Goal: Task Accomplishment & Management: Use online tool/utility

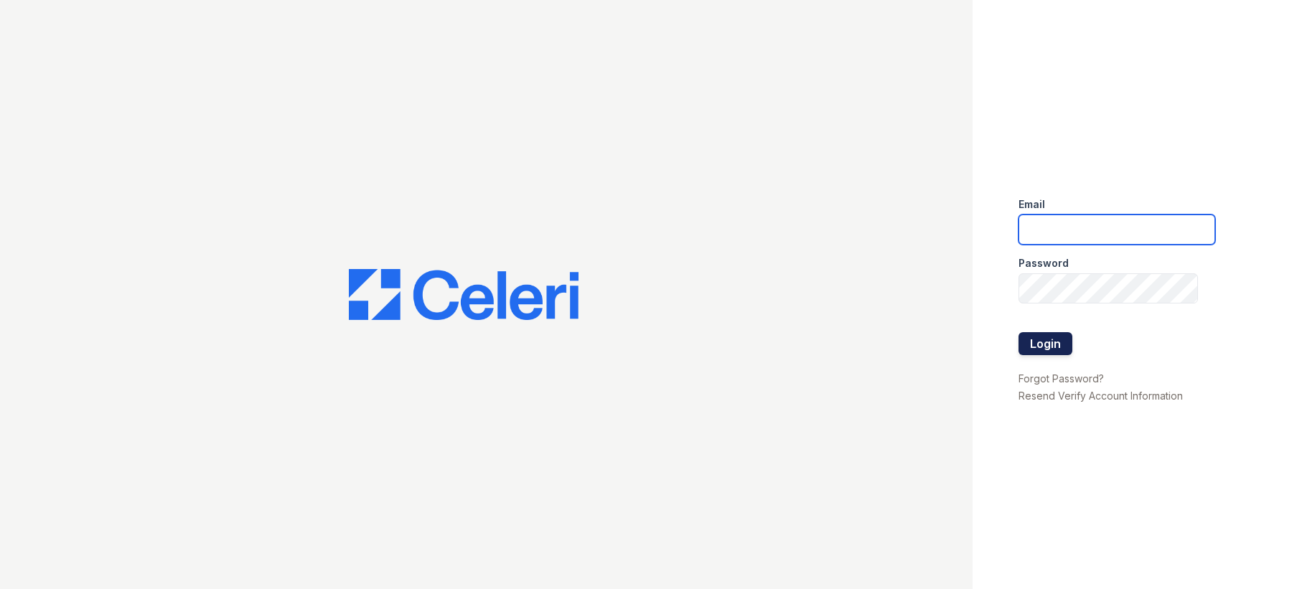
type input "[EMAIL_ADDRESS][DOMAIN_NAME]"
click at [1061, 332] on button "Login" at bounding box center [1045, 343] width 54 height 23
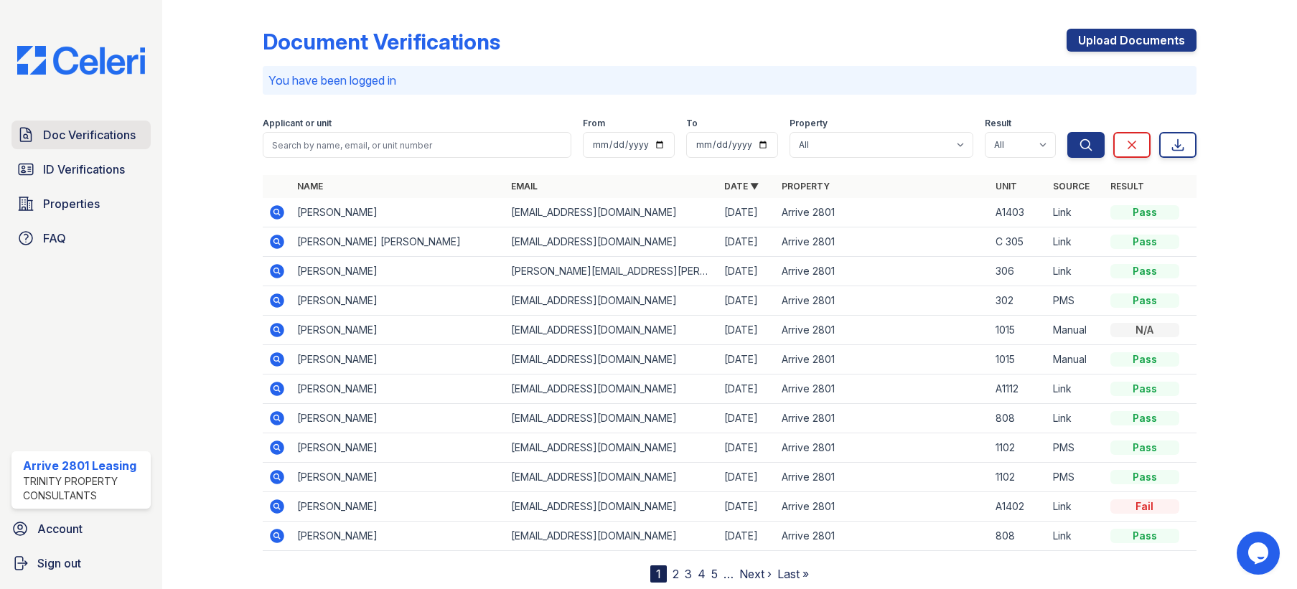
click at [69, 141] on span "Doc Verifications" at bounding box center [89, 134] width 93 height 17
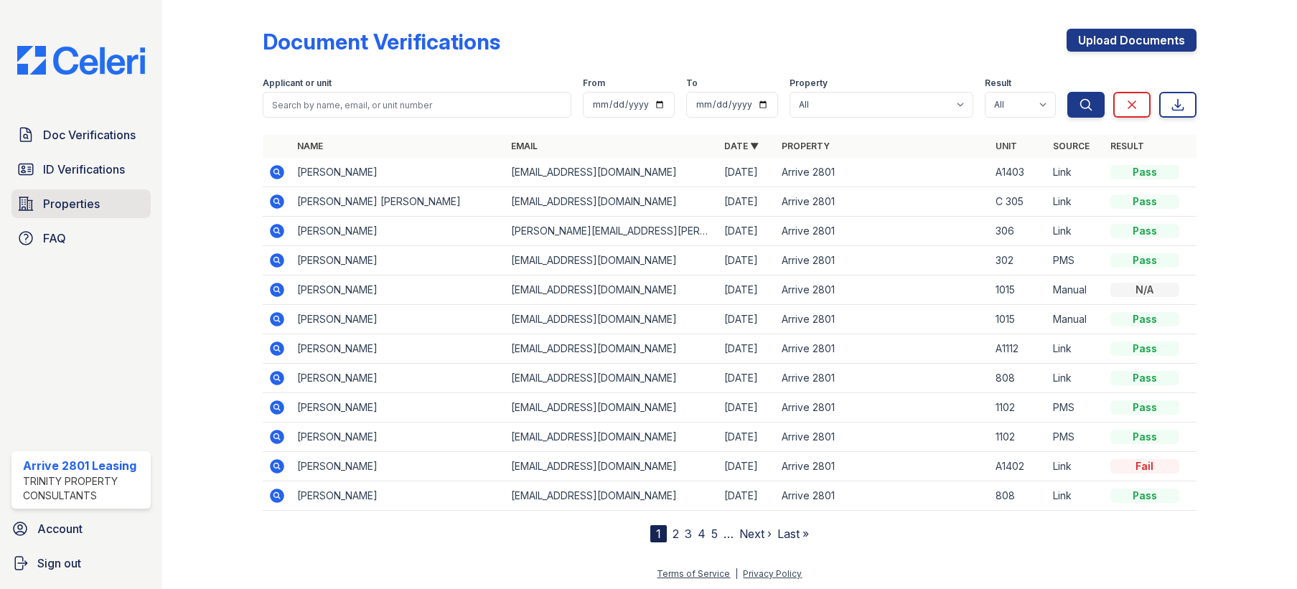
click at [85, 215] on link "Properties" at bounding box center [80, 203] width 139 height 29
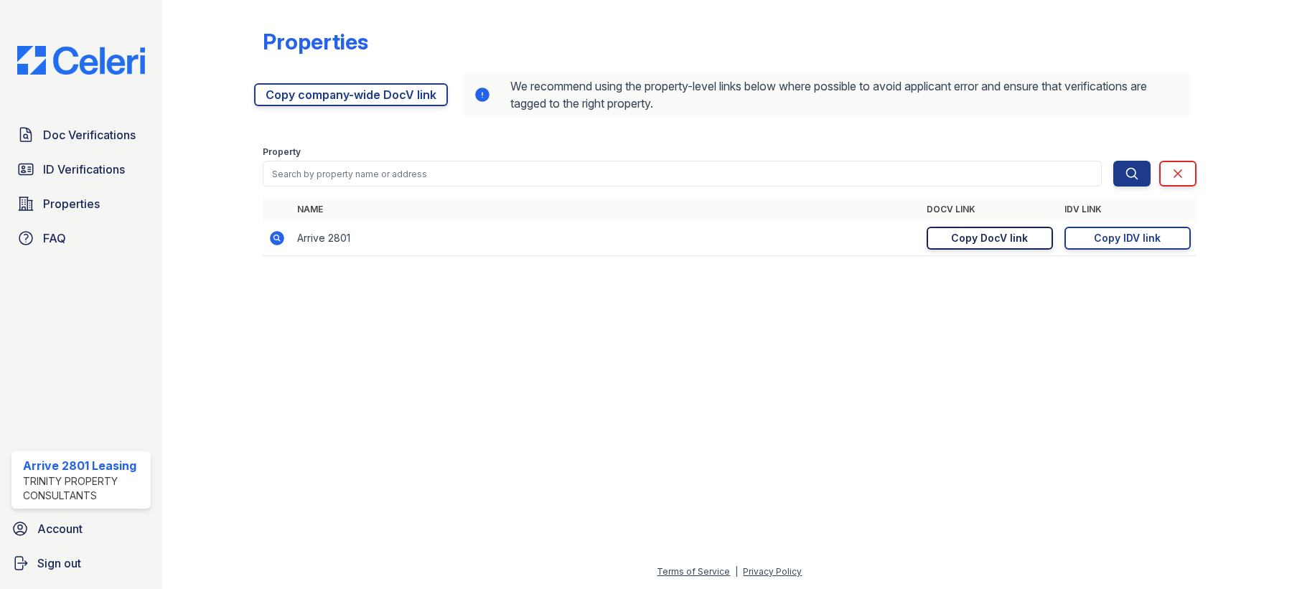
click at [1016, 238] on div "Copy DocV link" at bounding box center [989, 238] width 77 height 14
